Goal: Task Accomplishment & Management: Manage account settings

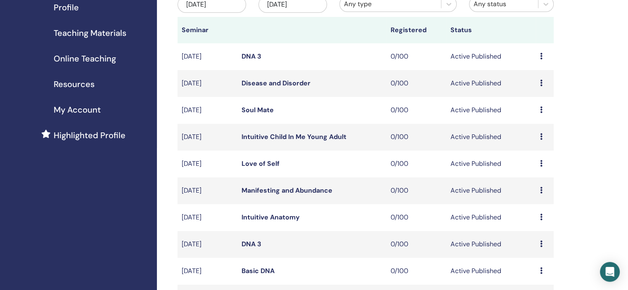
scroll to position [207, 0]
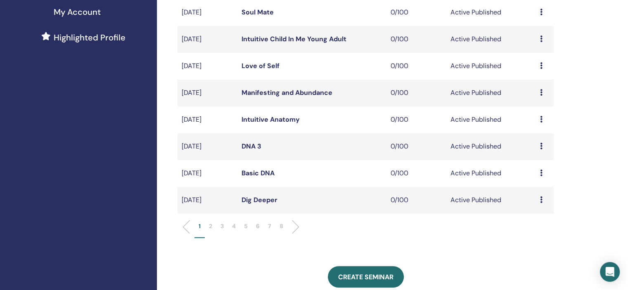
click at [258, 228] on p "6" at bounding box center [258, 226] width 4 height 9
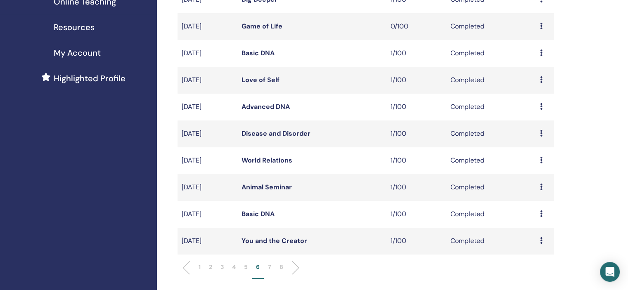
scroll to position [248, 0]
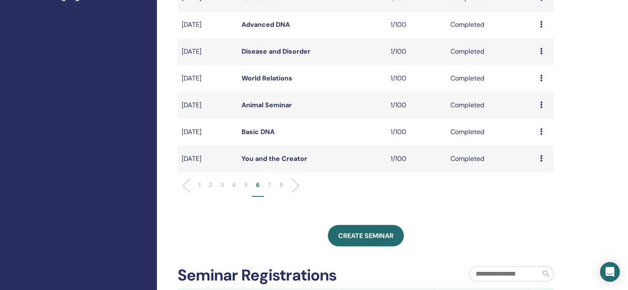
click at [240, 184] on li "5" at bounding box center [246, 189] width 12 height 16
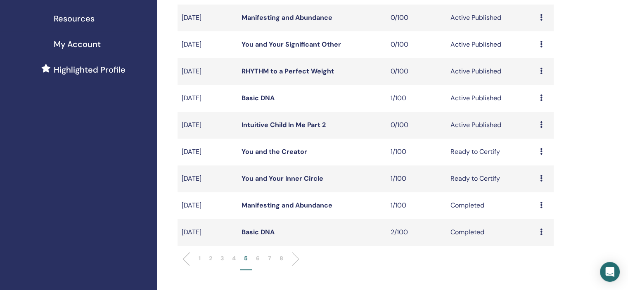
scroll to position [165, 0]
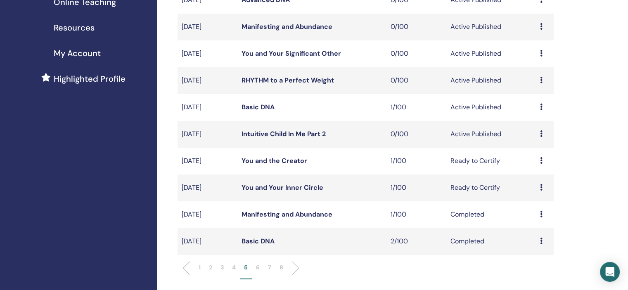
click at [261, 270] on li "6" at bounding box center [258, 272] width 12 height 16
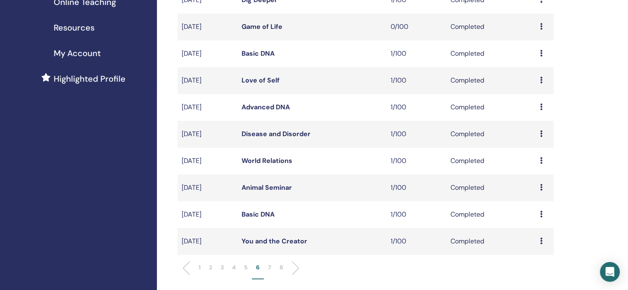
click at [542, 133] on icon at bounding box center [541, 134] width 2 height 7
click at [532, 154] on link "Attendees" at bounding box center [535, 152] width 31 height 9
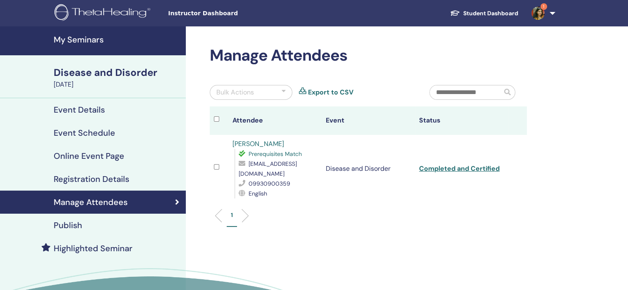
click at [257, 143] on link "pooja shah" at bounding box center [259, 144] width 52 height 9
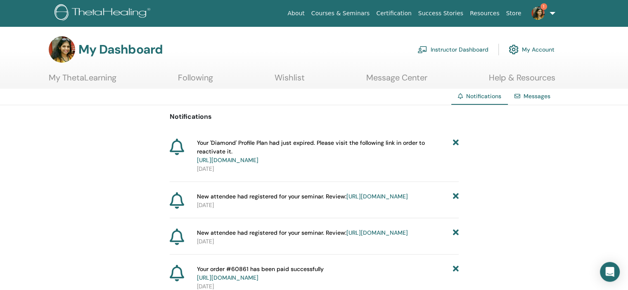
click at [347, 200] on link "https://member.thetahealing.com/instructor/seminar/345603/attendees" at bounding box center [378, 196] width 62 height 7
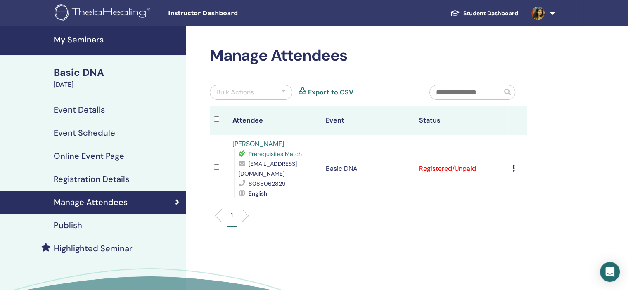
click at [513, 165] on icon at bounding box center [514, 168] width 2 height 7
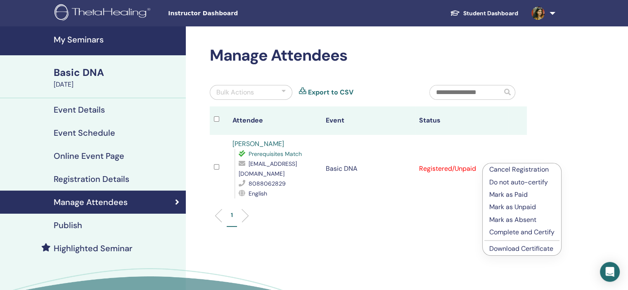
click at [526, 170] on p "Cancel Registration" at bounding box center [521, 170] width 65 height 10
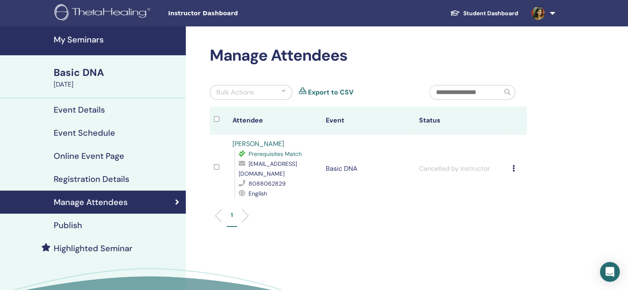
click at [244, 142] on link "[PERSON_NAME]" at bounding box center [259, 144] width 52 height 9
click at [76, 35] on h4 "My Seminars" at bounding box center [117, 40] width 127 height 10
